Goal: Navigation & Orientation: Find specific page/section

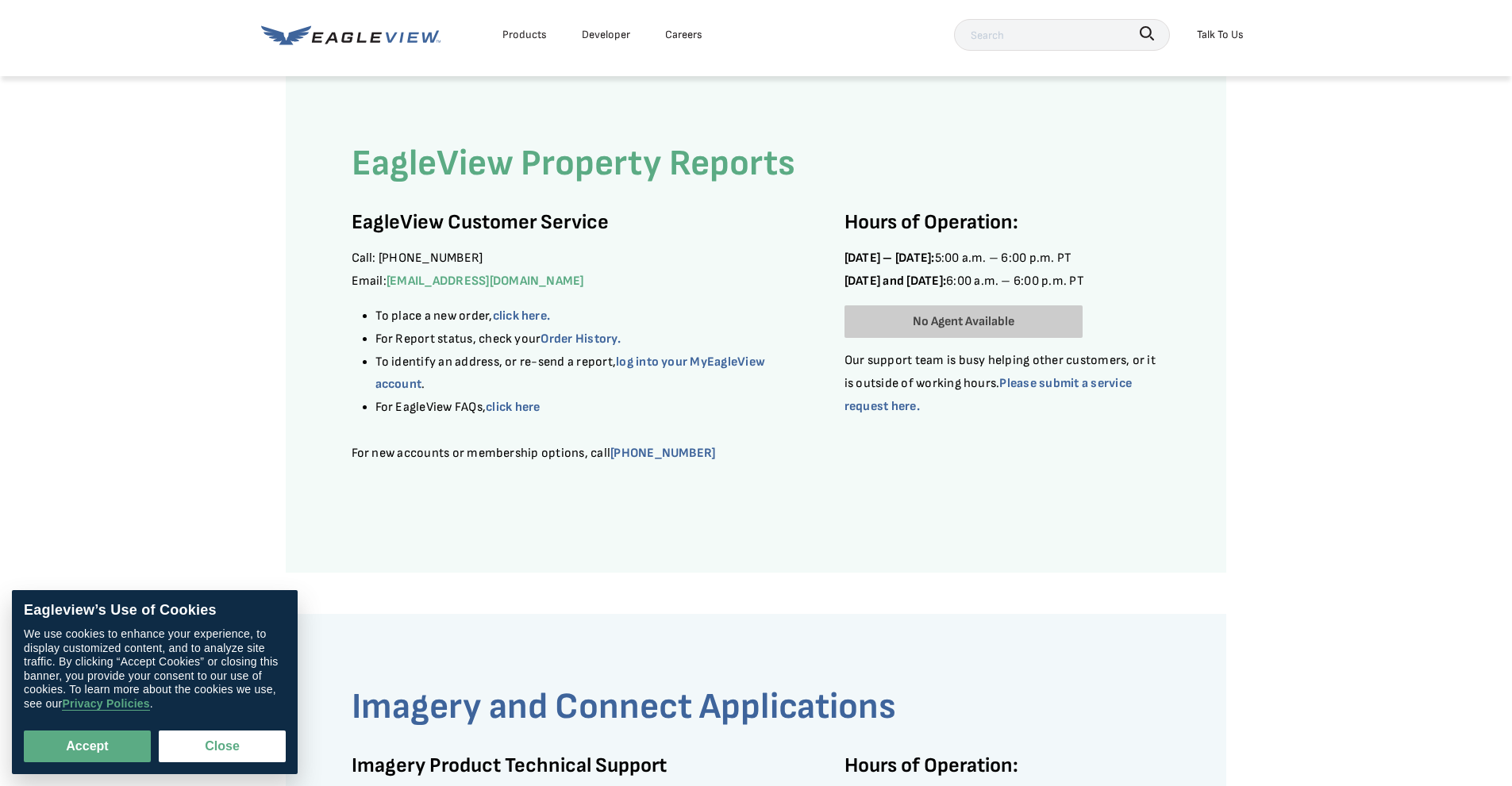
click at [299, 36] on icon at bounding box center [286, 35] width 50 height 19
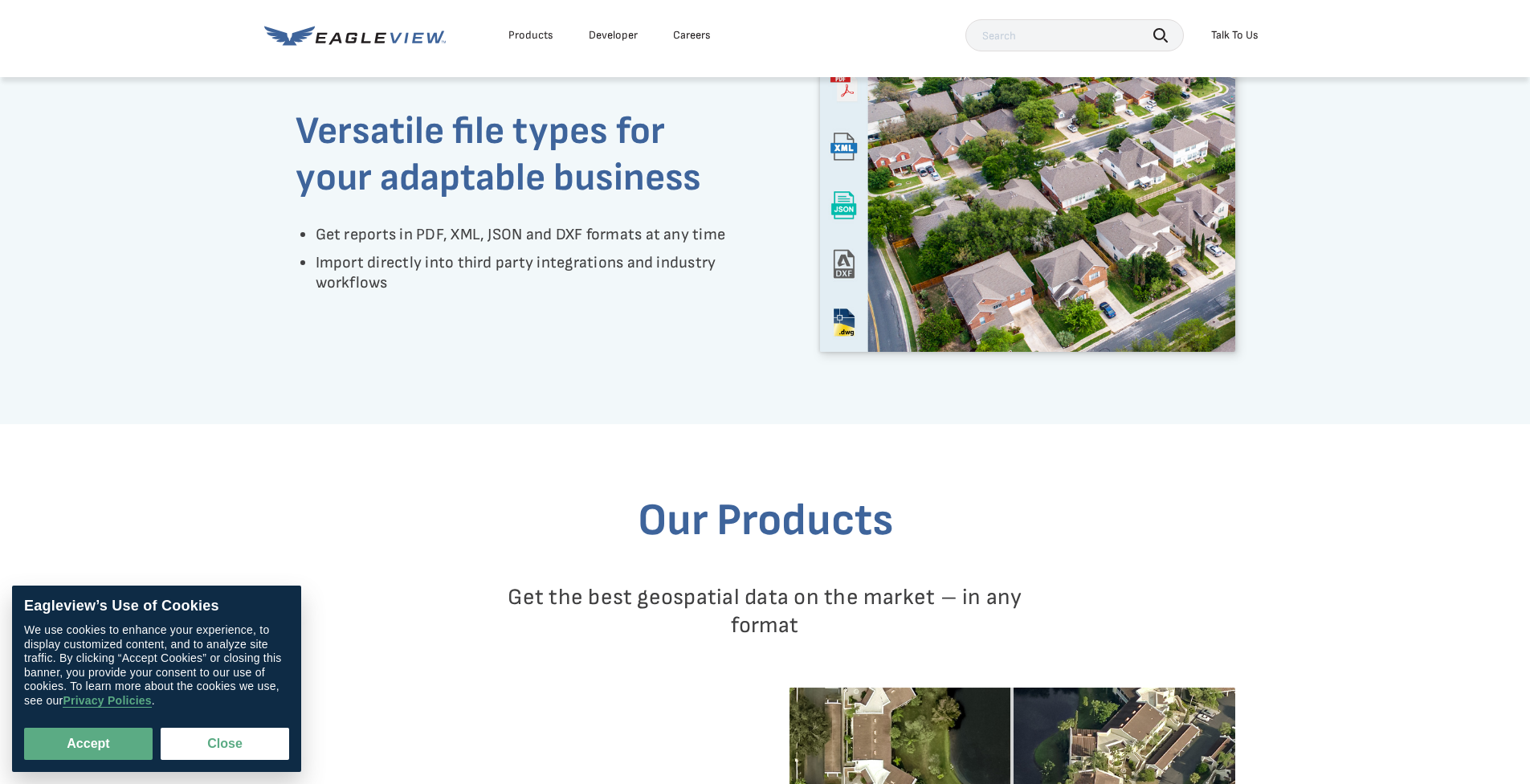
scroll to position [1927, 0]
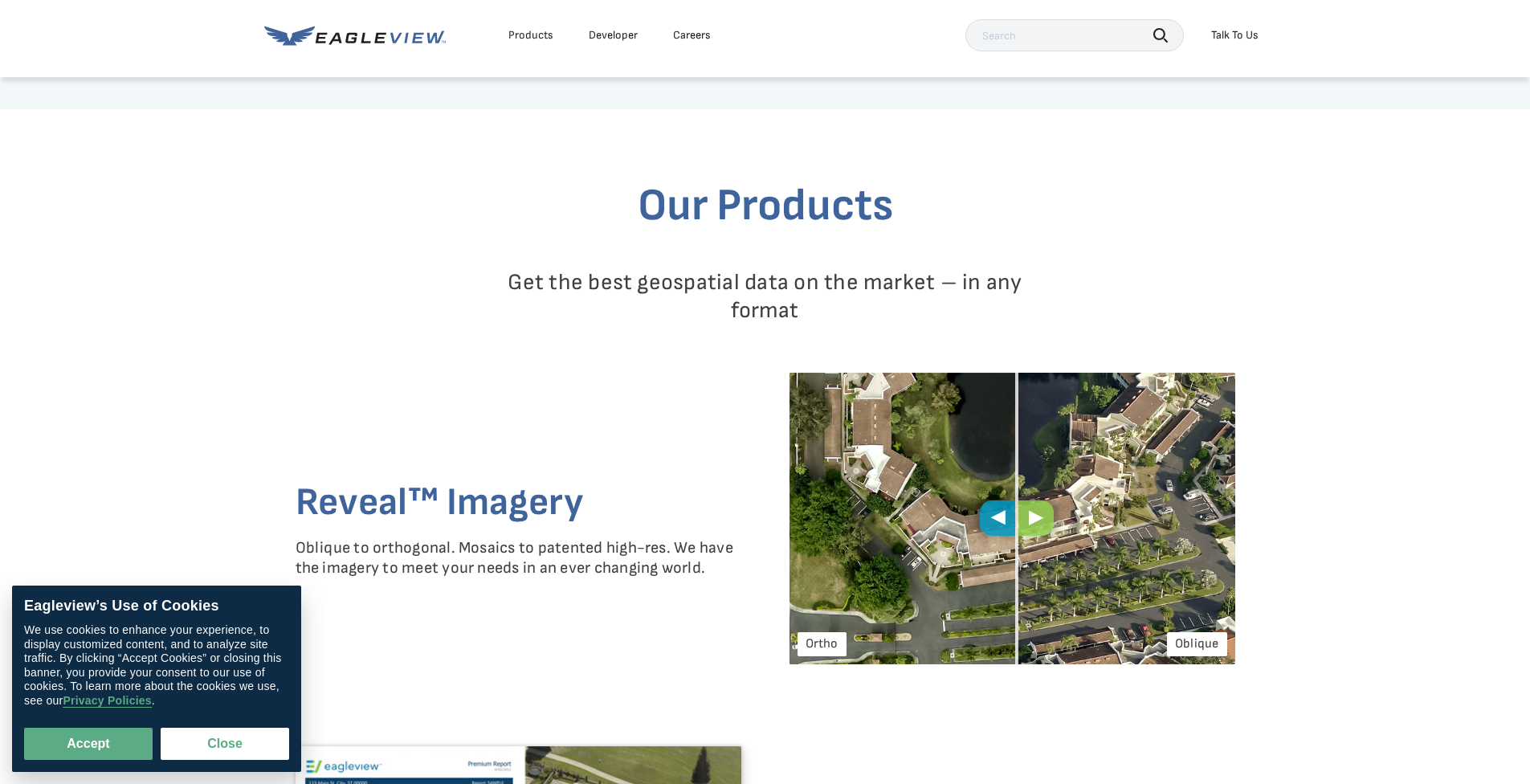
drag, startPoint x: 1022, startPoint y: 522, endPoint x: 908, endPoint y: 483, distance: 120.5
click at [975, 495] on div "Oblique [GEOGRAPHIC_DATA]" at bounding box center [1012, 519] width 446 height 292
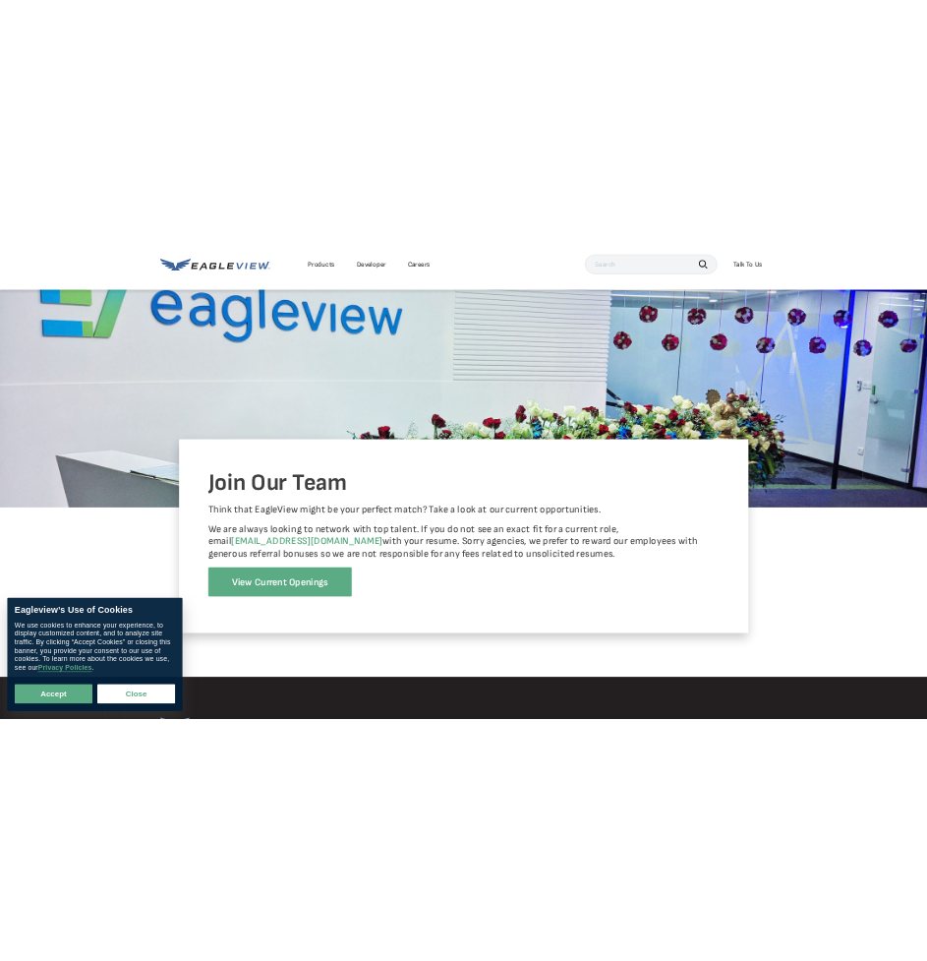
scroll to position [4150, 0]
